Goal: Check status: Check status

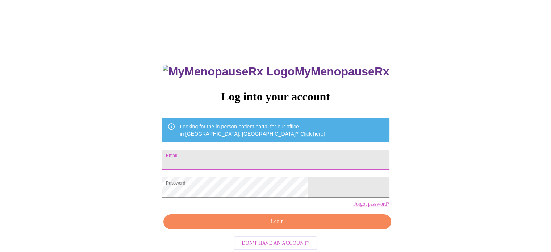
click at [323, 152] on input "Email" at bounding box center [276, 160] width 228 height 20
type input "Caroline.Dickey.1980@gmail.com"
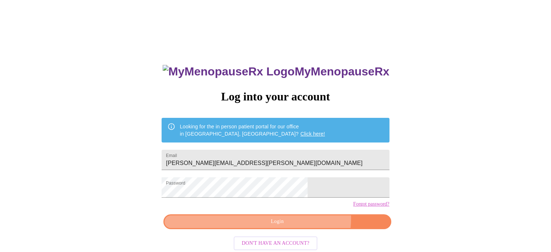
click at [298, 226] on span "Login" at bounding box center [277, 221] width 211 height 9
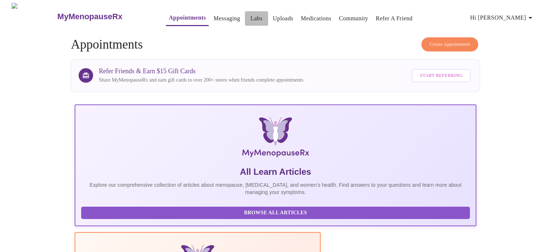
click at [250, 16] on link "Labs" at bounding box center [256, 18] width 12 height 10
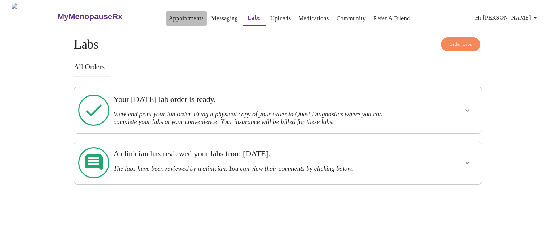
click at [169, 16] on link "Appointments" at bounding box center [186, 18] width 35 height 10
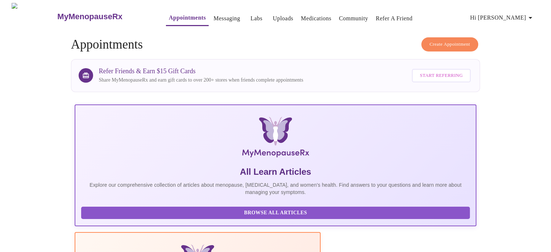
click at [250, 14] on link "Labs" at bounding box center [256, 18] width 12 height 10
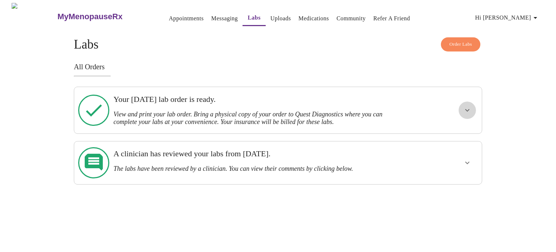
click at [466, 109] on icon "show more" at bounding box center [467, 110] width 9 height 9
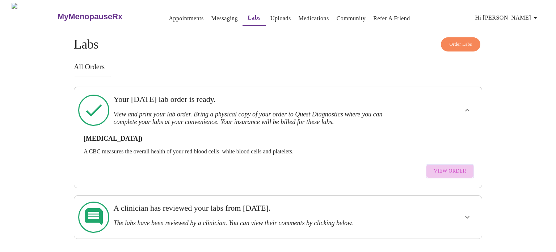
click at [462, 167] on span "View Order" at bounding box center [450, 171] width 33 height 9
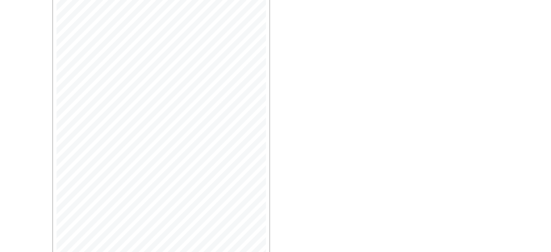
scroll to position [193, 0]
click at [103, 229] on span "Open Larger PDF" at bounding box center [85, 226] width 47 height 9
